Goal: Task Accomplishment & Management: Manage account settings

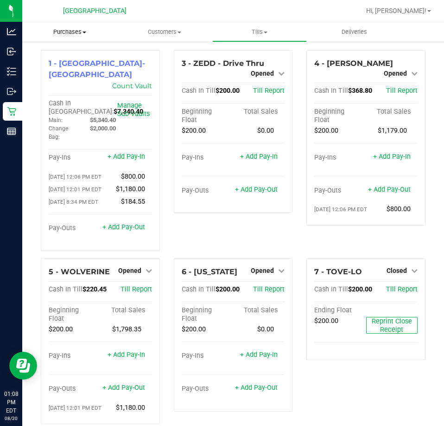
click at [73, 33] on span "Purchases" at bounding box center [69, 32] width 95 height 8
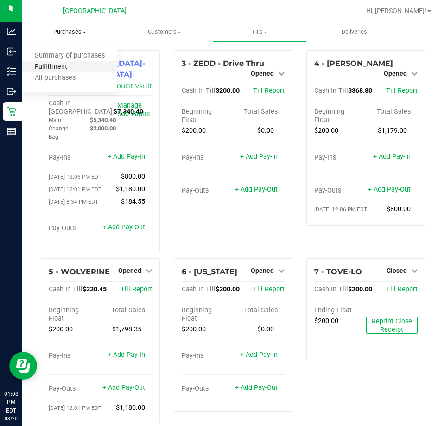
click at [52, 64] on span "Fulfillment" at bounding box center [51, 67] width 58 height 8
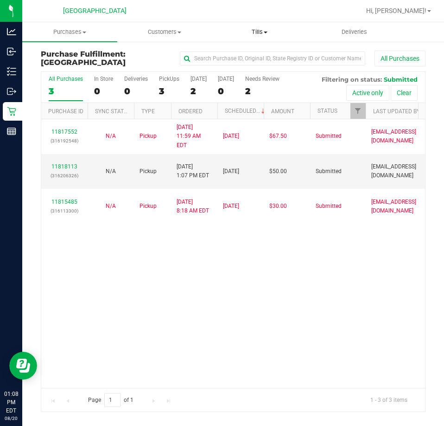
click at [261, 34] on span "Tills" at bounding box center [260, 32] width 94 height 8
click at [247, 52] on span "Manage tills" at bounding box center [243, 56] width 63 height 8
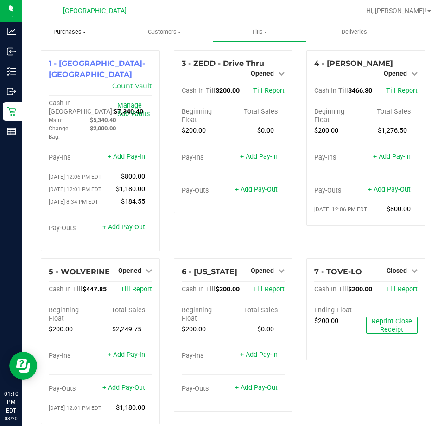
click at [69, 29] on span "Purchases" at bounding box center [69, 32] width 95 height 8
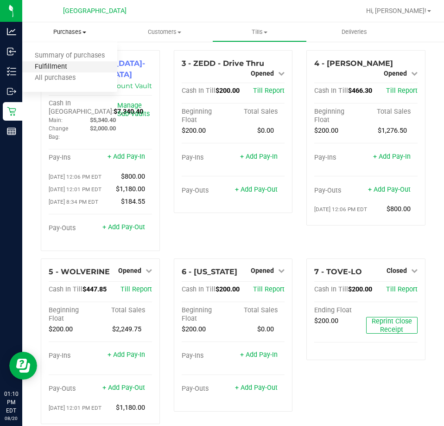
click at [64, 70] on span "Fulfillment" at bounding box center [51, 67] width 58 height 8
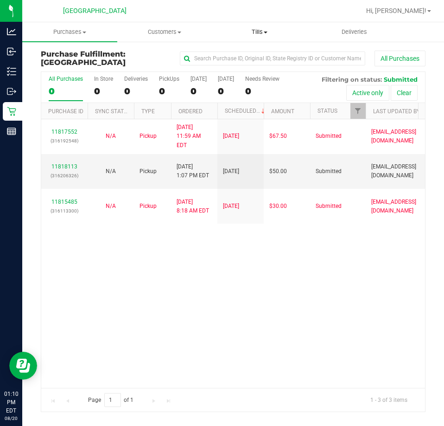
click at [260, 34] on span "Tills" at bounding box center [260, 32] width 94 height 8
click at [248, 56] on span "Manage tills" at bounding box center [243, 56] width 63 height 8
